Goal: Information Seeking & Learning: Check status

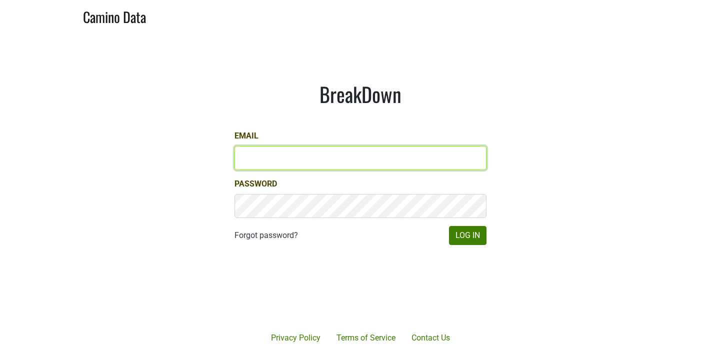
type input "[EMAIL_ADDRESS][DOMAIN_NAME]"
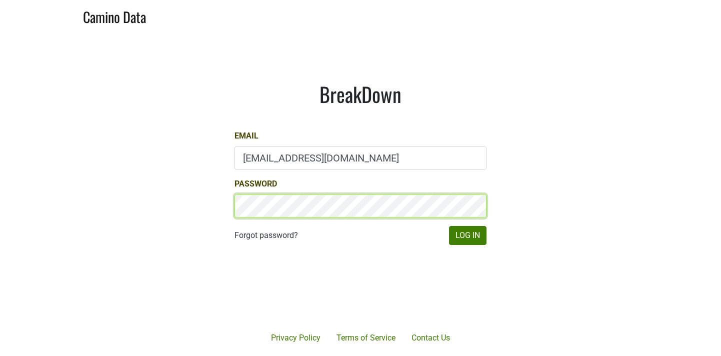
click at [467, 235] on button "Log In" at bounding box center [467, 235] width 37 height 19
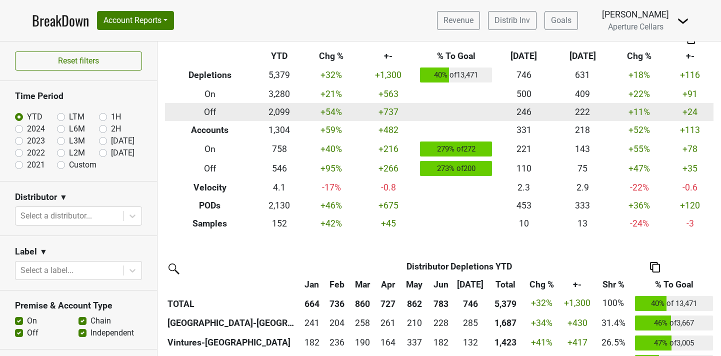
scroll to position [42, 0]
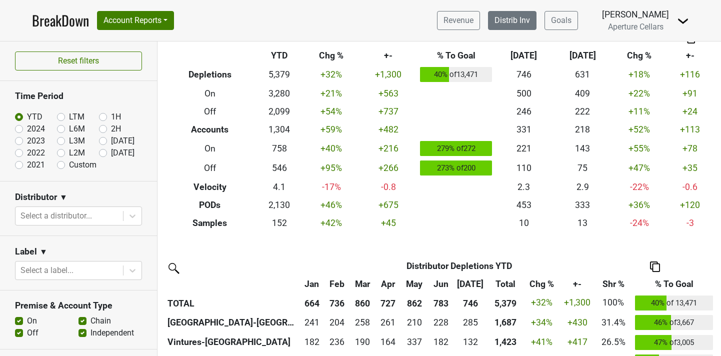
click at [524, 24] on link "Distrib Inv" at bounding box center [512, 20] width 48 height 19
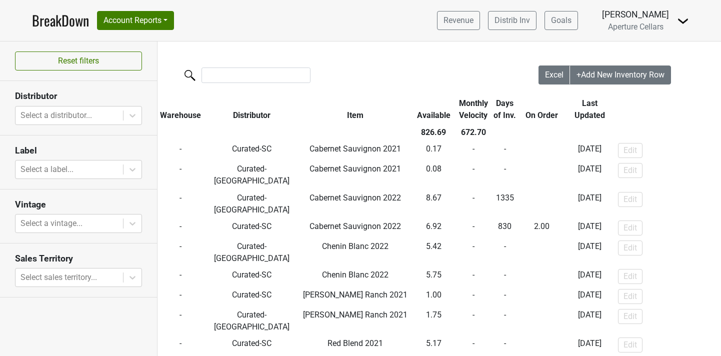
click at [431, 115] on th "Available" at bounding box center [433, 109] width 46 height 29
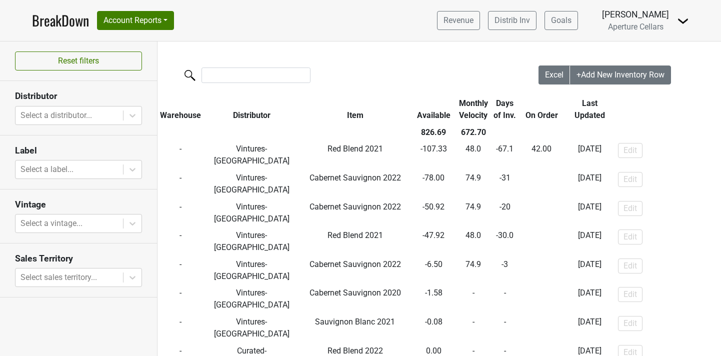
click at [431, 115] on th "Available" at bounding box center [433, 109] width 46 height 29
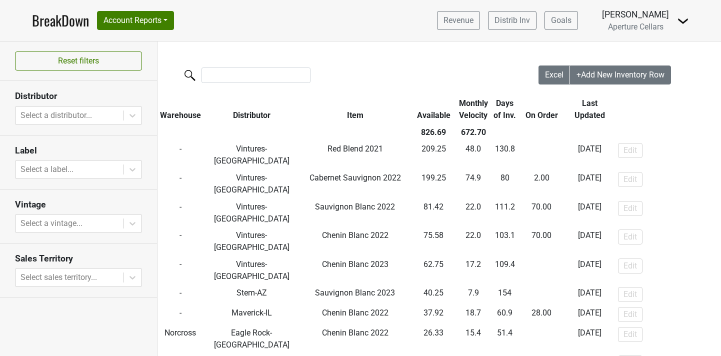
click at [431, 115] on th "Available" at bounding box center [433, 109] width 46 height 29
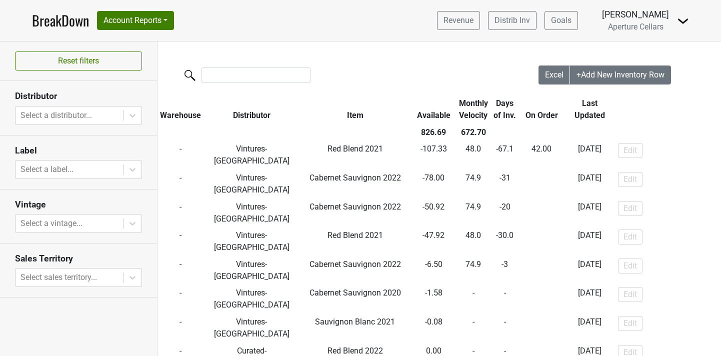
click at [431, 115] on th "Available" at bounding box center [433, 109] width 46 height 29
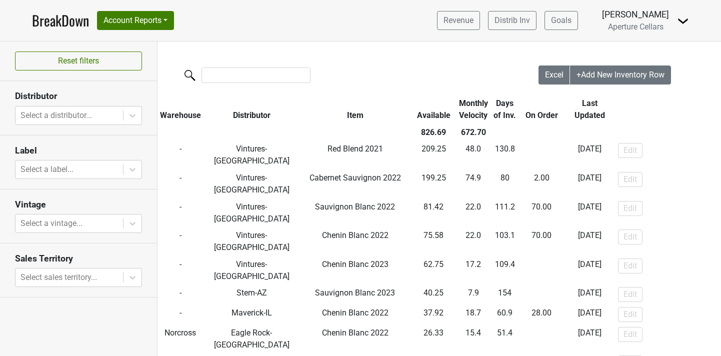
click at [431, 115] on th "Available" at bounding box center [433, 109] width 46 height 29
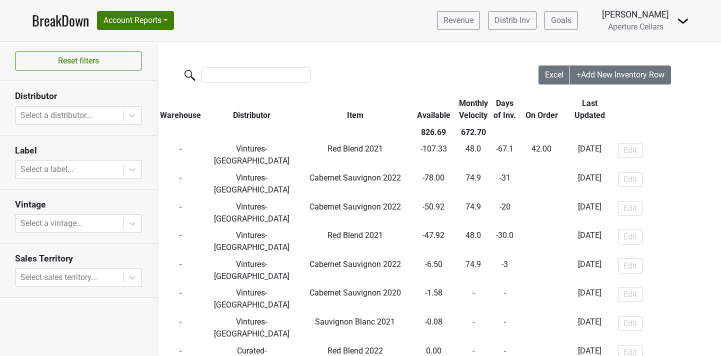
click at [431, 115] on th "Available" at bounding box center [433, 109] width 46 height 29
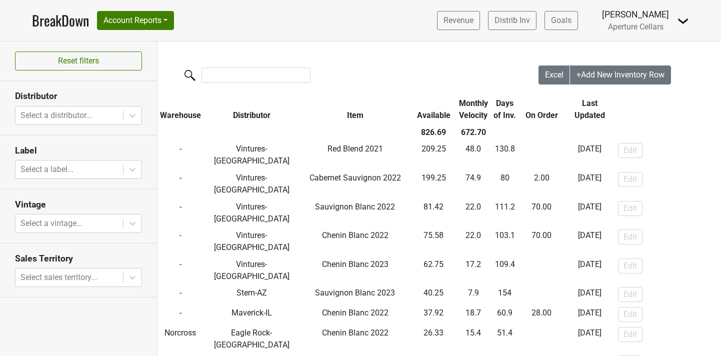
click at [646, 125] on th at bounding box center [606, 132] width 233 height 17
click at [57, 26] on link "BreakDown" at bounding box center [60, 20] width 57 height 21
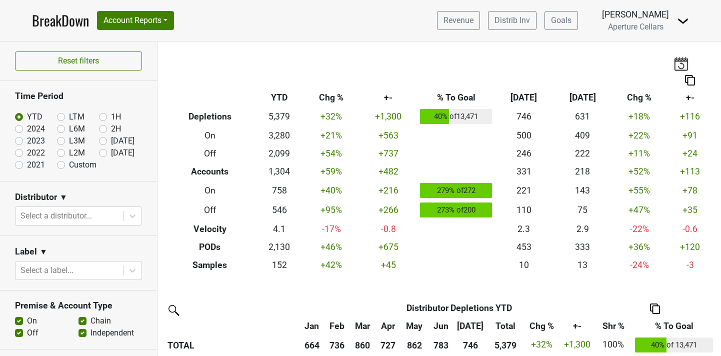
click at [111, 152] on label "Aug '25" at bounding box center [122, 153] width 23 height 12
click at [100, 152] on input "Aug '25" at bounding box center [119, 152] width 40 height 10
radio input "true"
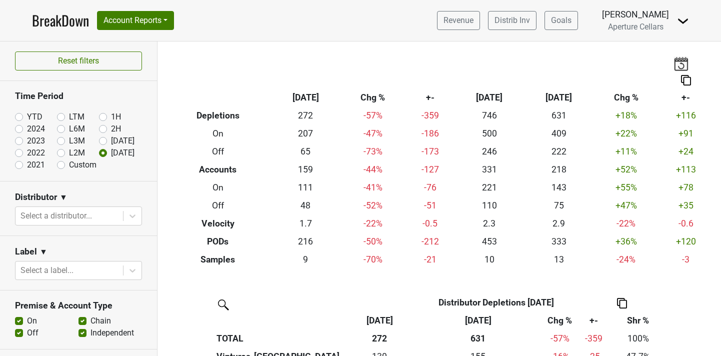
click at [27, 116] on label "YTD" at bounding box center [34, 117] width 15 height 12
click at [18, 116] on input "YTD" at bounding box center [35, 116] width 40 height 10
radio input "true"
